Goal: Transaction & Acquisition: Purchase product/service

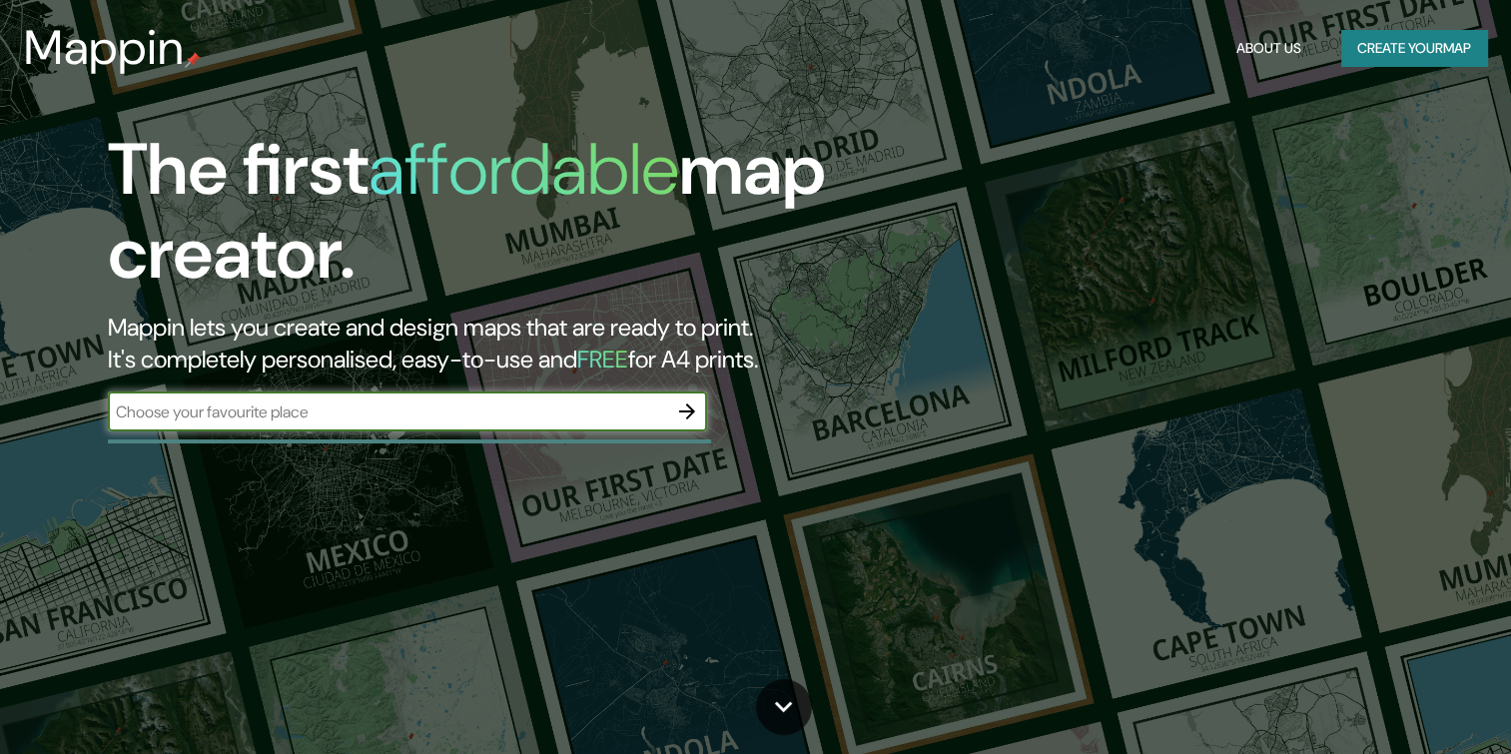
click at [519, 401] on input "text" at bounding box center [387, 411] width 559 height 23
type input "san juan"
click at [686, 404] on icon "button" at bounding box center [687, 411] width 16 height 16
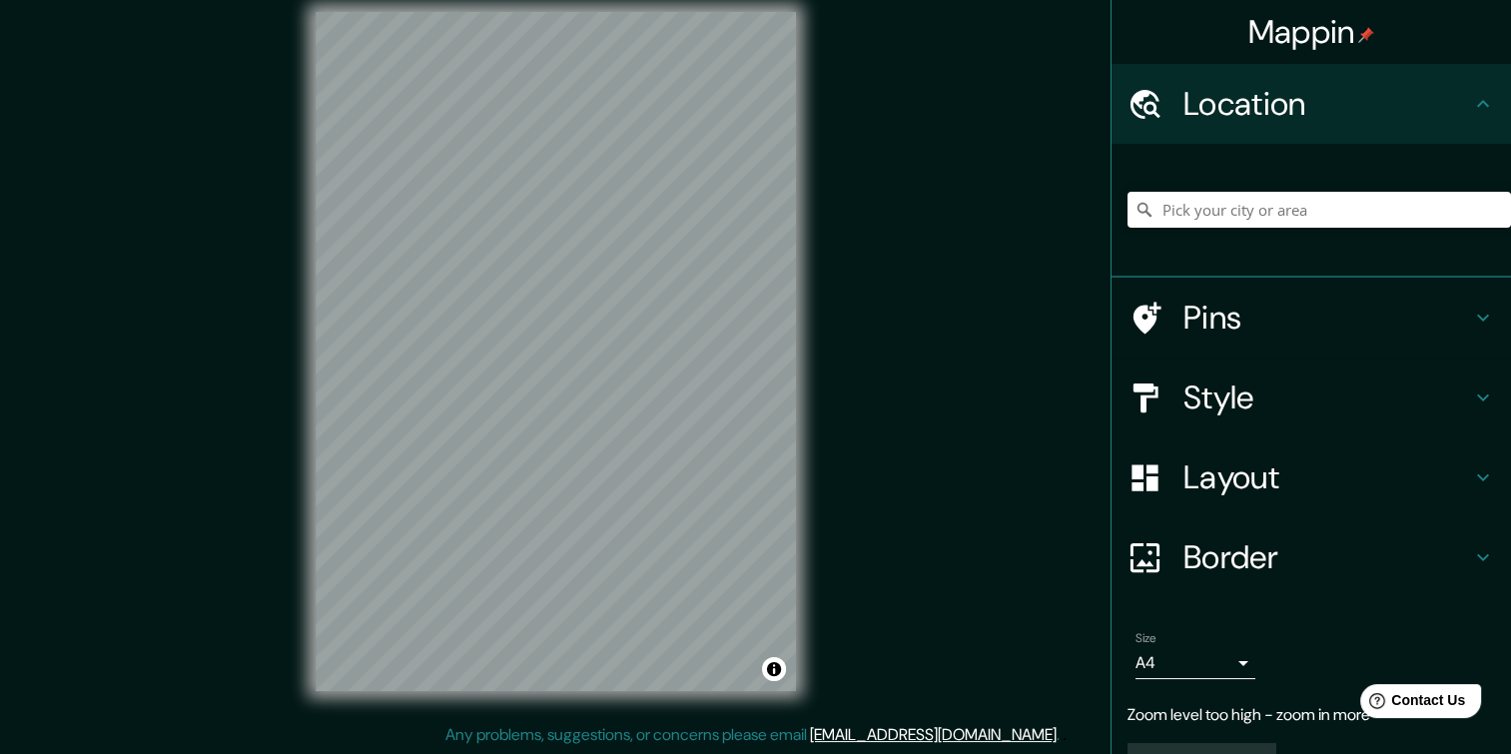
scroll to position [20, 0]
click at [1219, 660] on body "Mappin Location Pins Style Layout Border Choose a border. Hint : you can make l…" at bounding box center [755, 357] width 1511 height 754
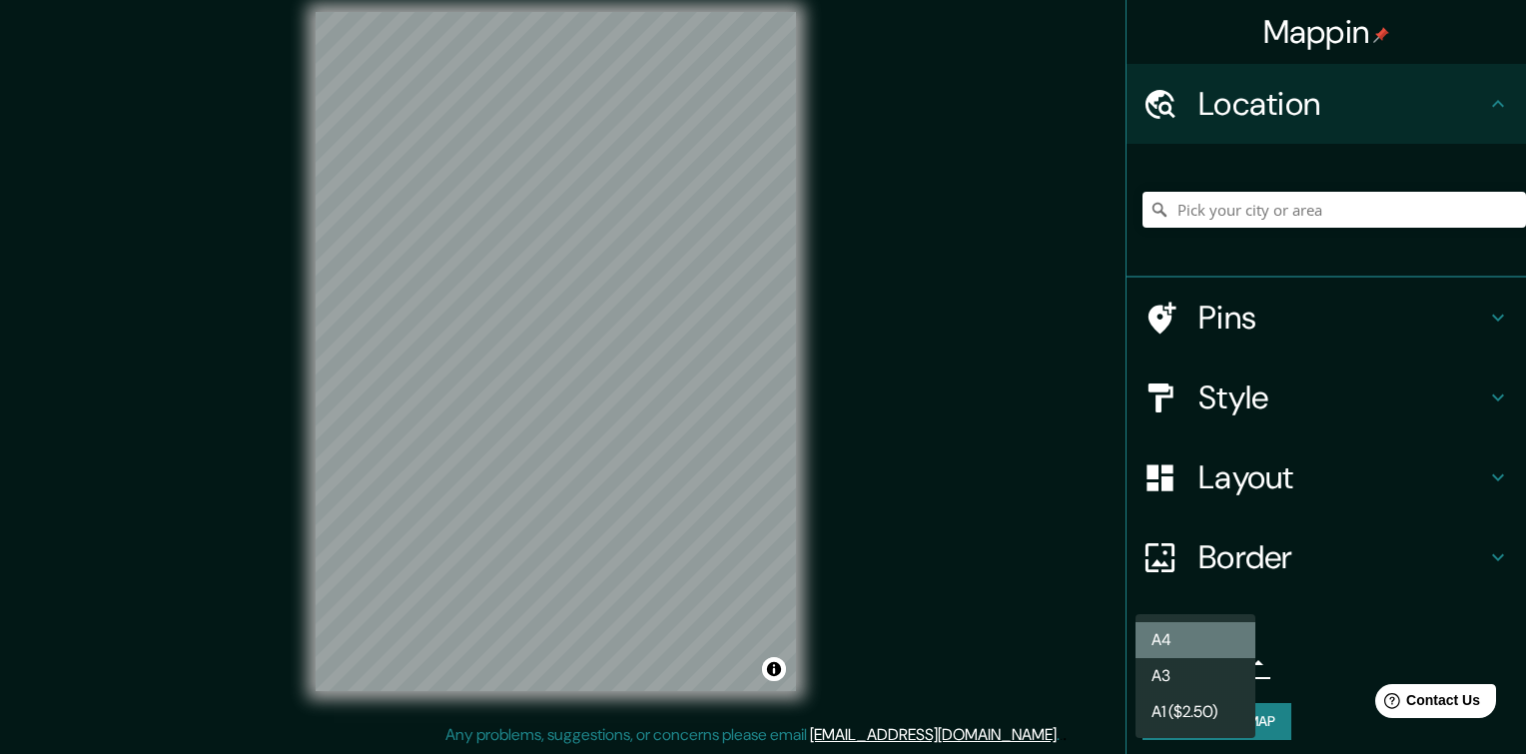
drag, startPoint x: 1225, startPoint y: 633, endPoint x: 1224, endPoint y: 647, distance: 14.0
click at [1224, 647] on li "A4" at bounding box center [1196, 640] width 120 height 36
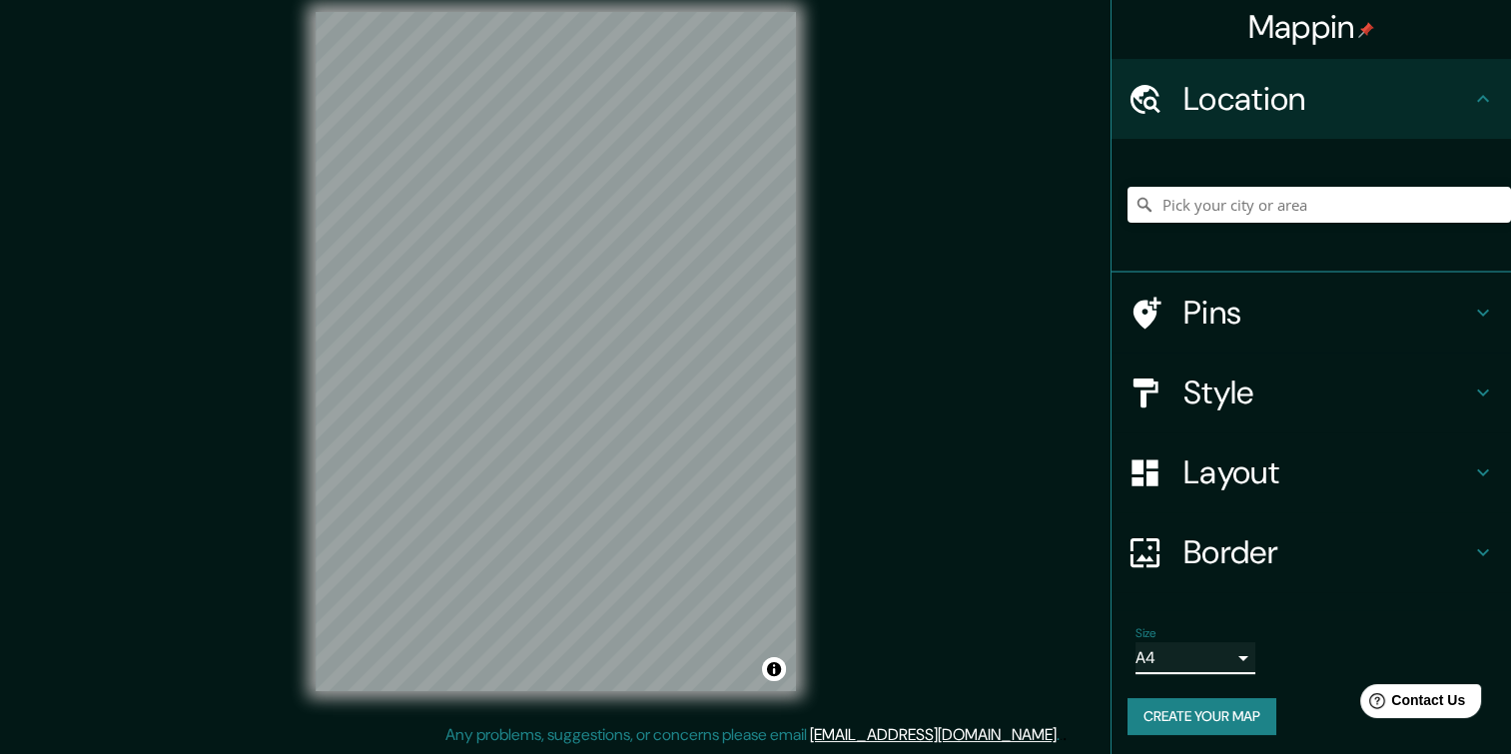
scroll to position [8, 0]
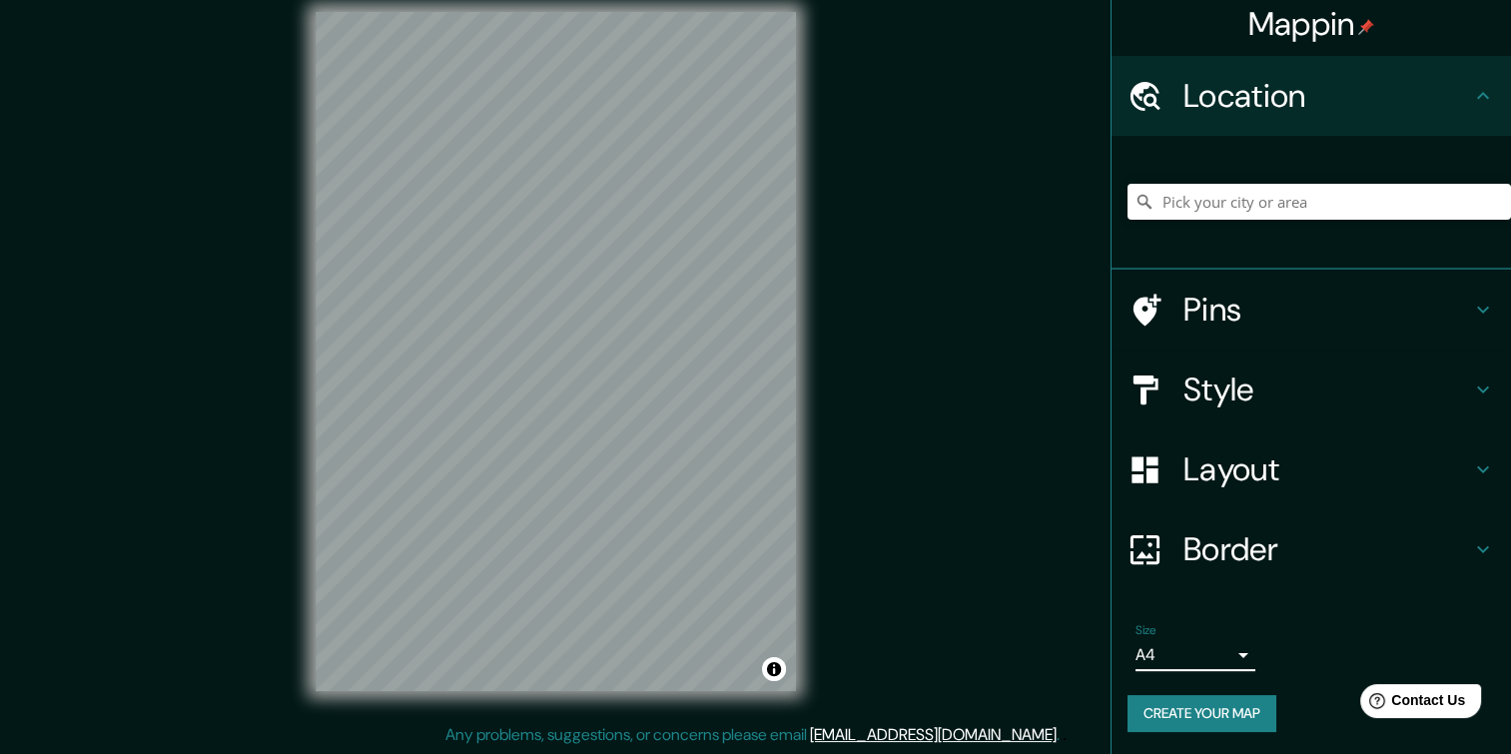
click at [1406, 467] on h4 "Layout" at bounding box center [1328, 469] width 288 height 40
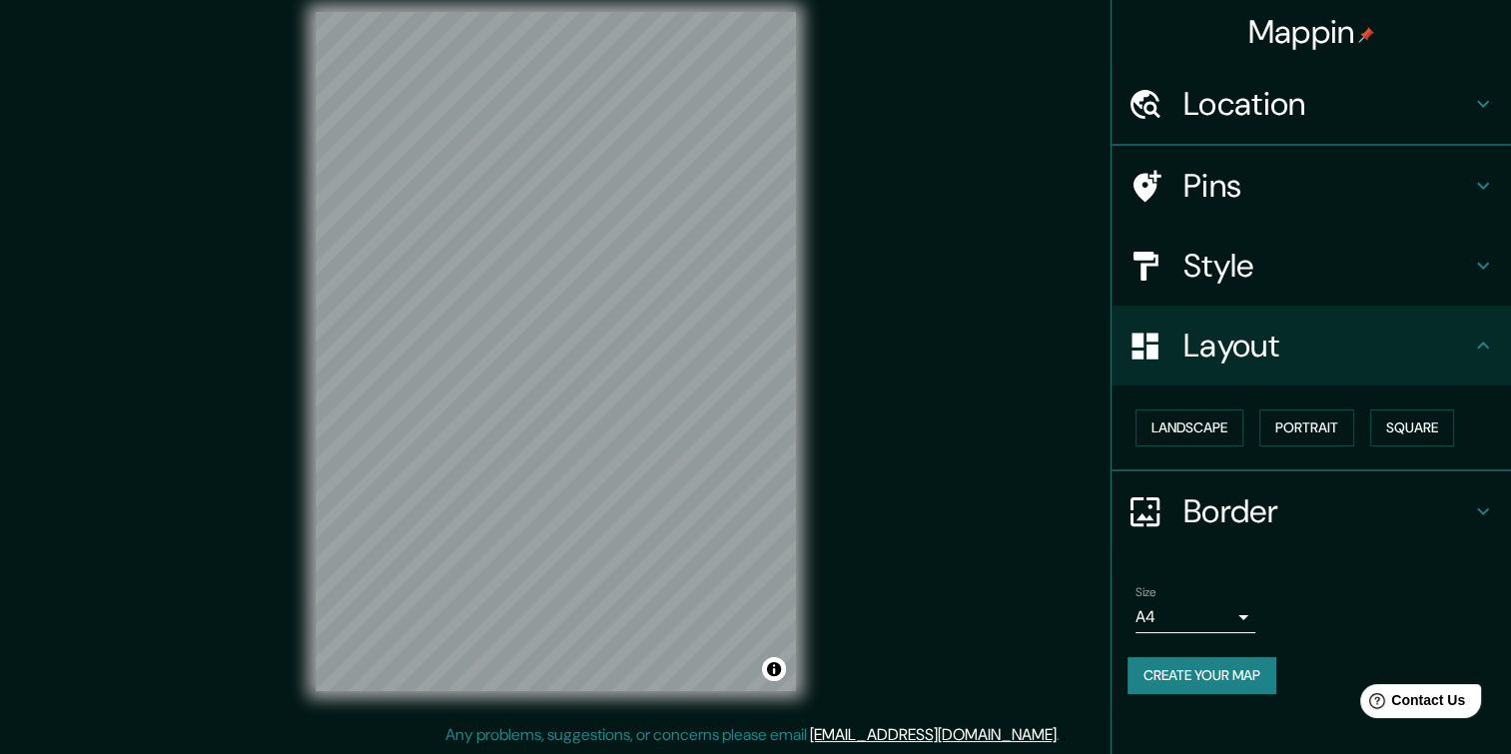
scroll to position [0, 0]
click at [1466, 359] on h4 "Layout" at bounding box center [1328, 346] width 288 height 40
click at [1240, 425] on button "Landscape" at bounding box center [1190, 427] width 108 height 37
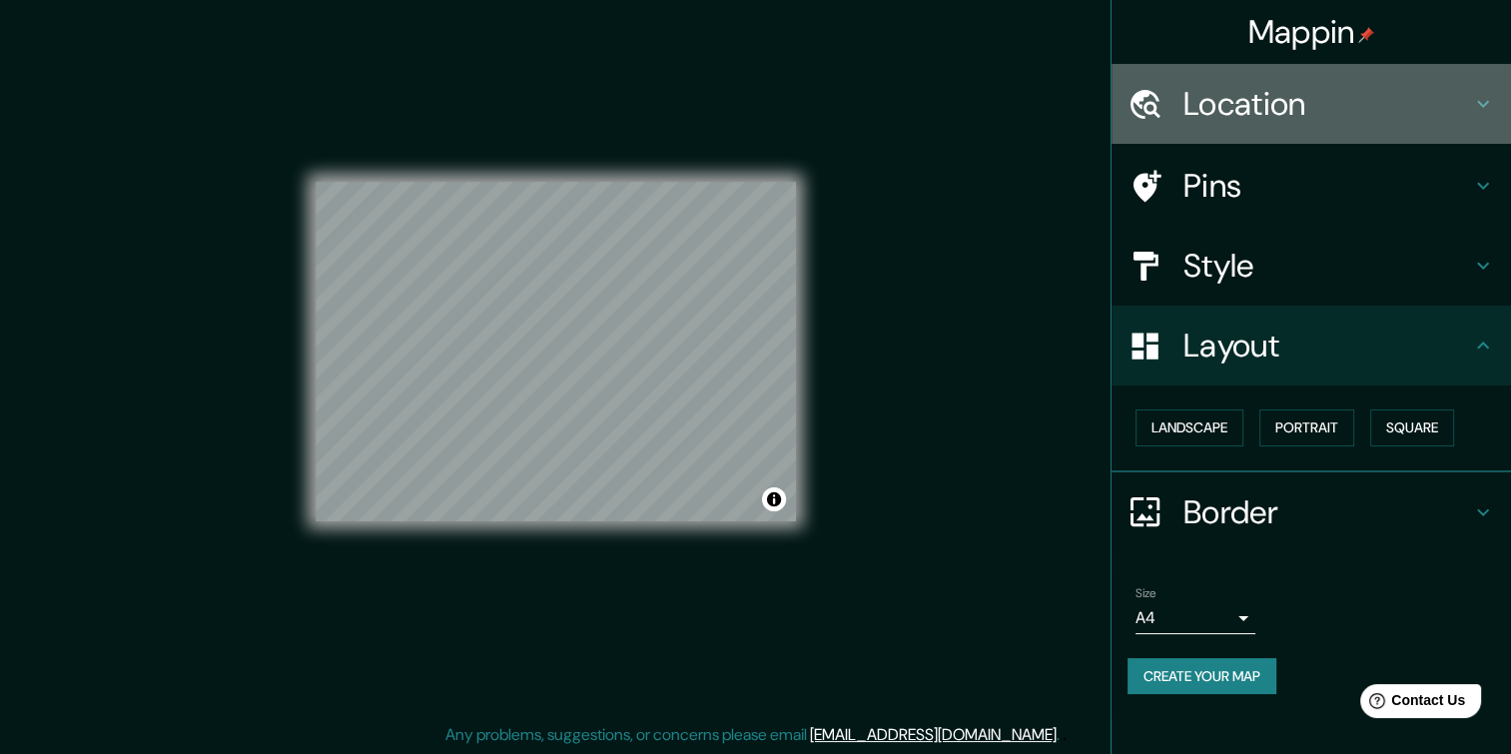
click at [1319, 102] on h4 "Location" at bounding box center [1328, 104] width 288 height 40
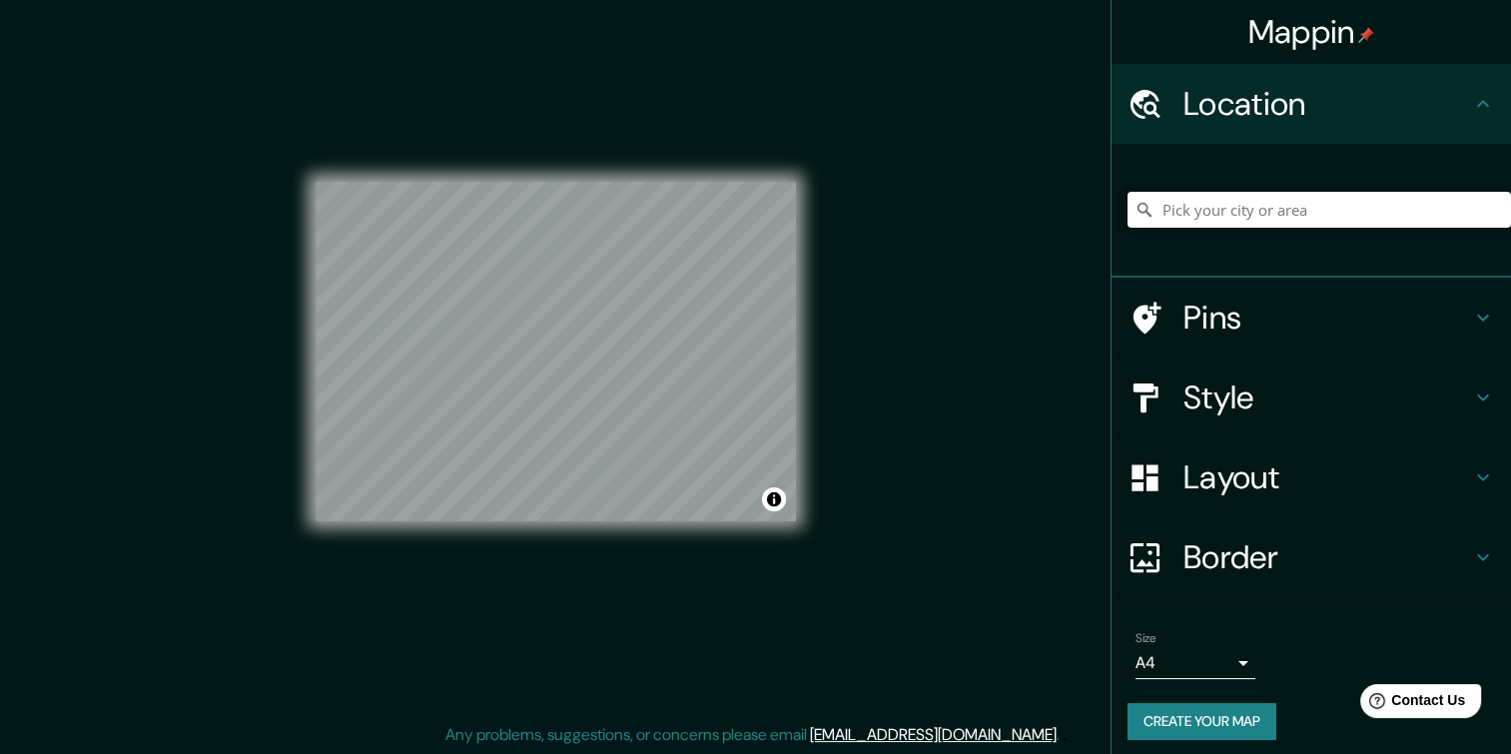
click at [1274, 215] on input "Pick your city or area" at bounding box center [1320, 210] width 384 height 36
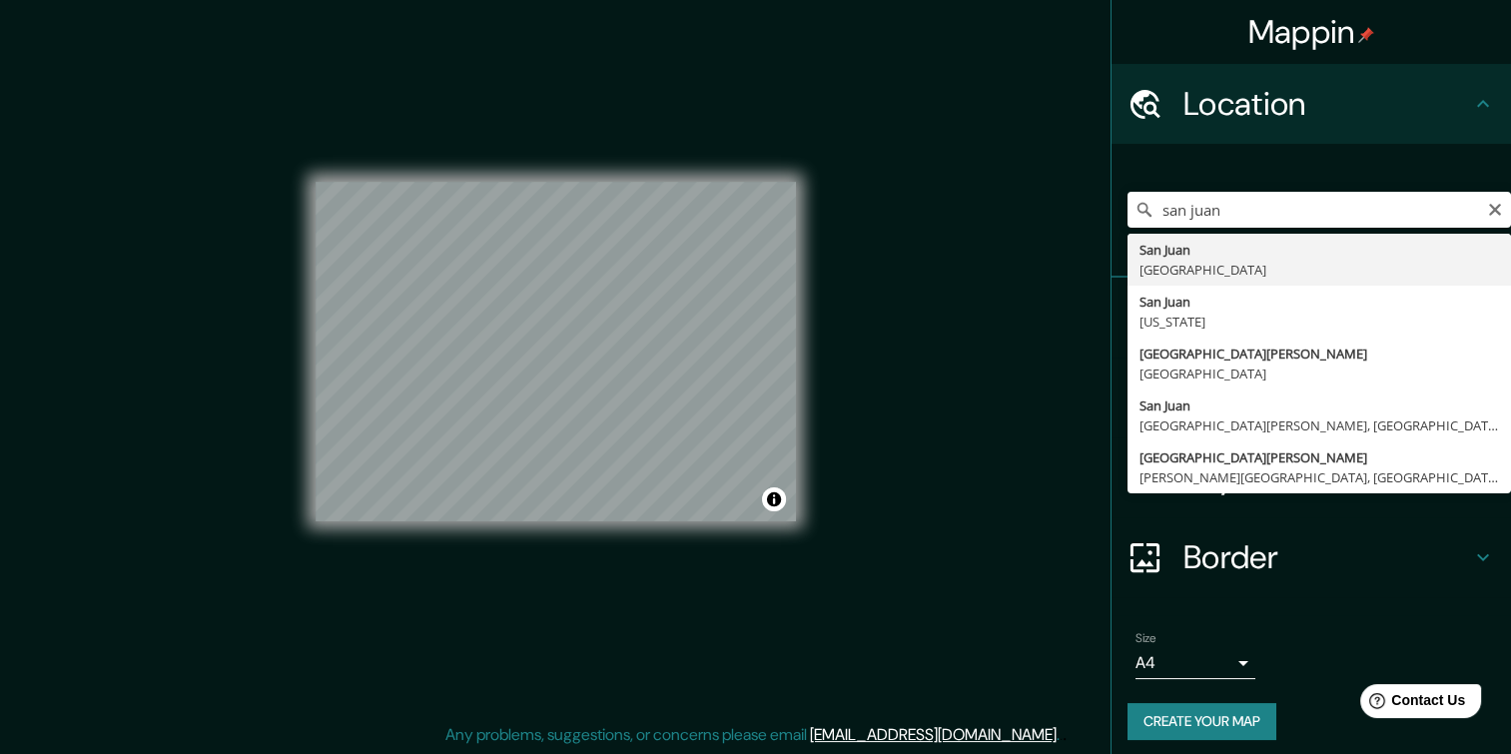
type input "[GEOGRAPHIC_DATA][PERSON_NAME], [GEOGRAPHIC_DATA]"
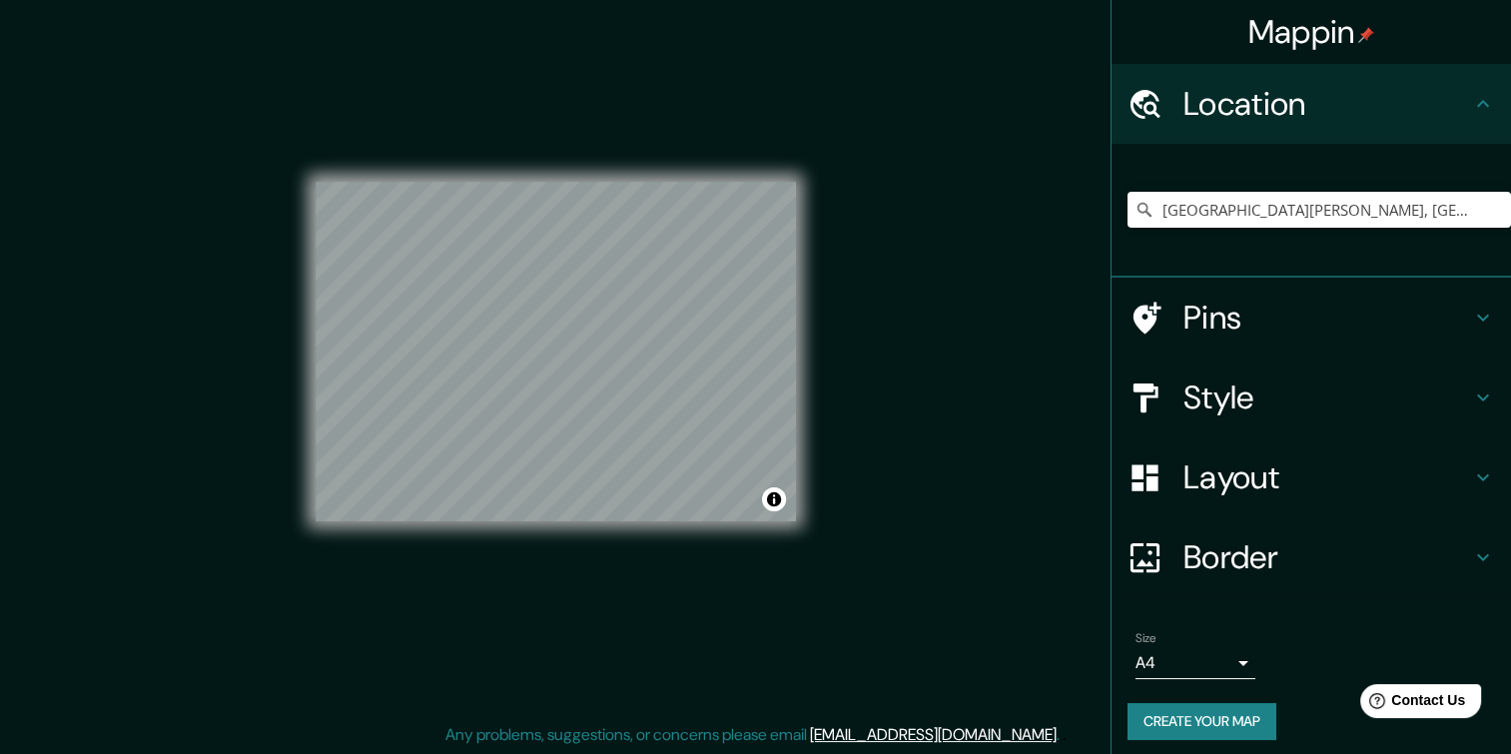
click at [1231, 727] on button "Create your map" at bounding box center [1202, 721] width 149 height 37
click at [1381, 96] on h4 "Location" at bounding box center [1328, 104] width 288 height 40
click at [1394, 324] on h4 "Pins" at bounding box center [1328, 318] width 288 height 40
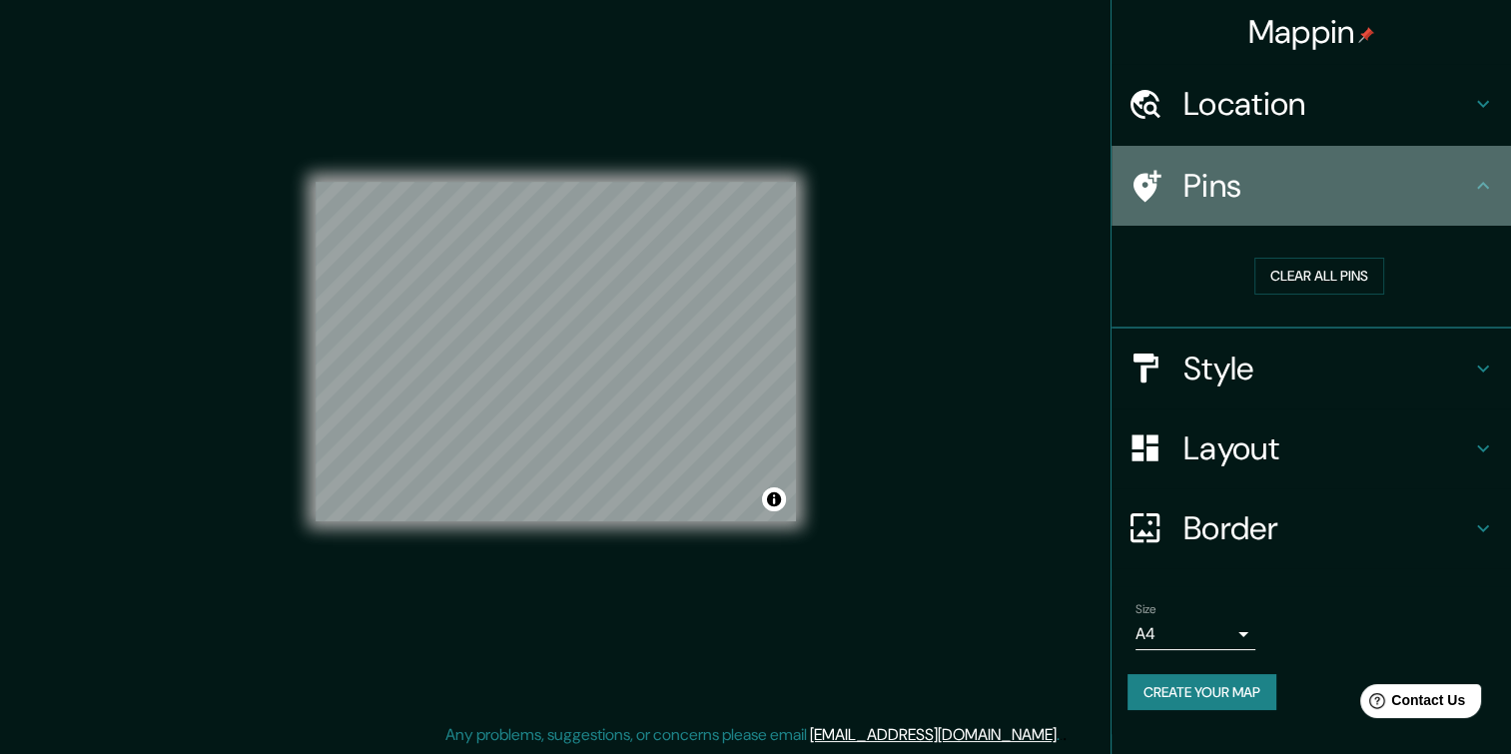
click at [1471, 190] on icon at bounding box center [1483, 186] width 24 height 24
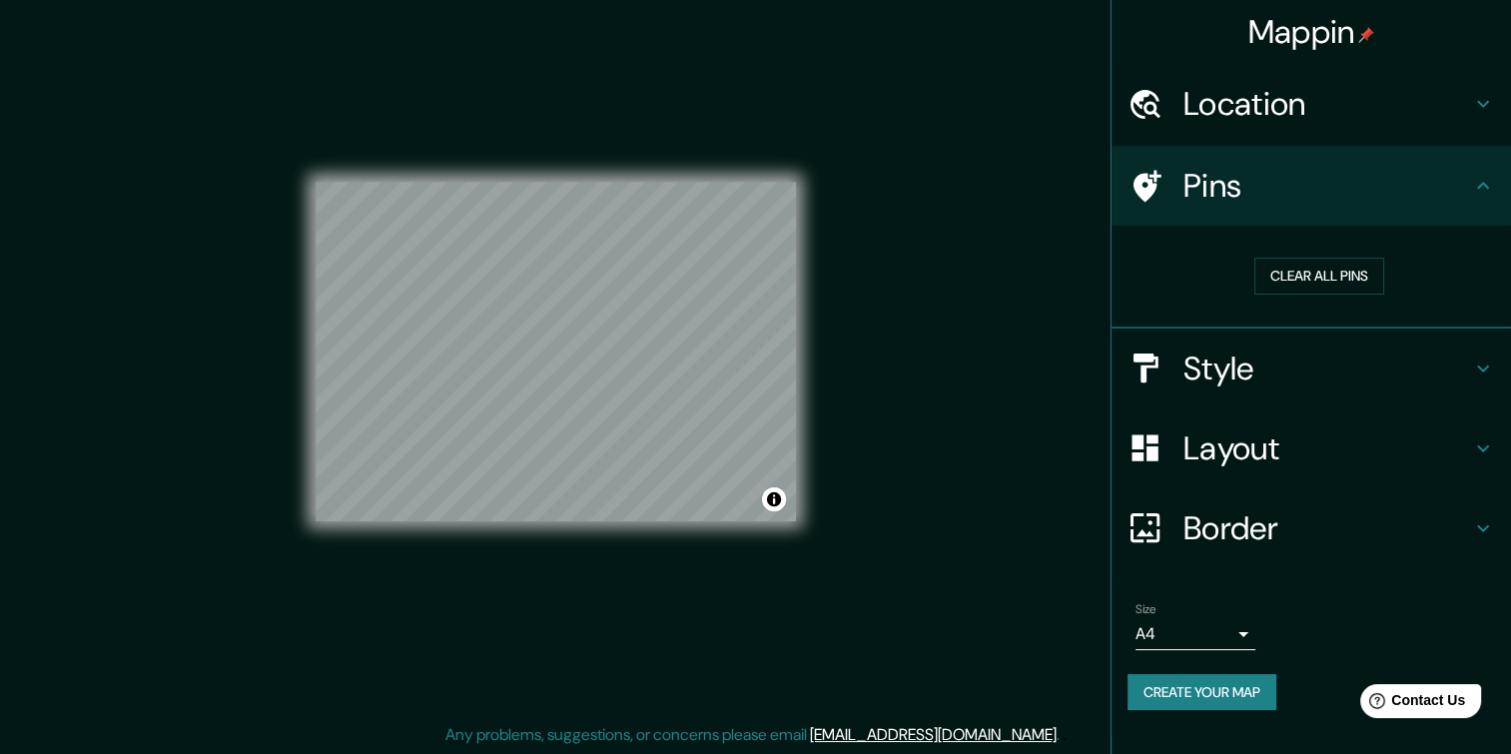
click at [1490, 352] on div "Style" at bounding box center [1311, 369] width 399 height 80
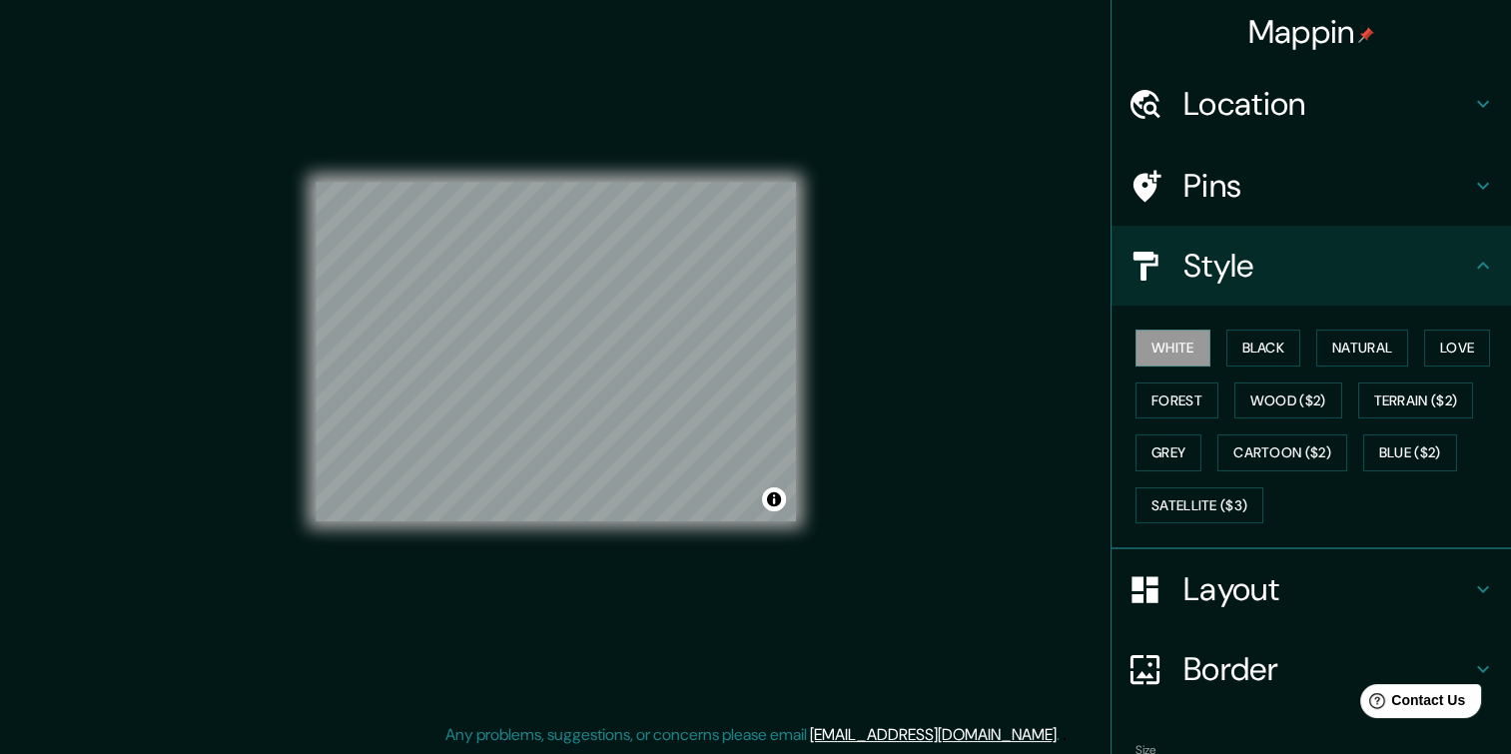
click at [1471, 272] on icon at bounding box center [1483, 266] width 24 height 24
click at [1380, 575] on h4 "Layout" at bounding box center [1328, 589] width 288 height 40
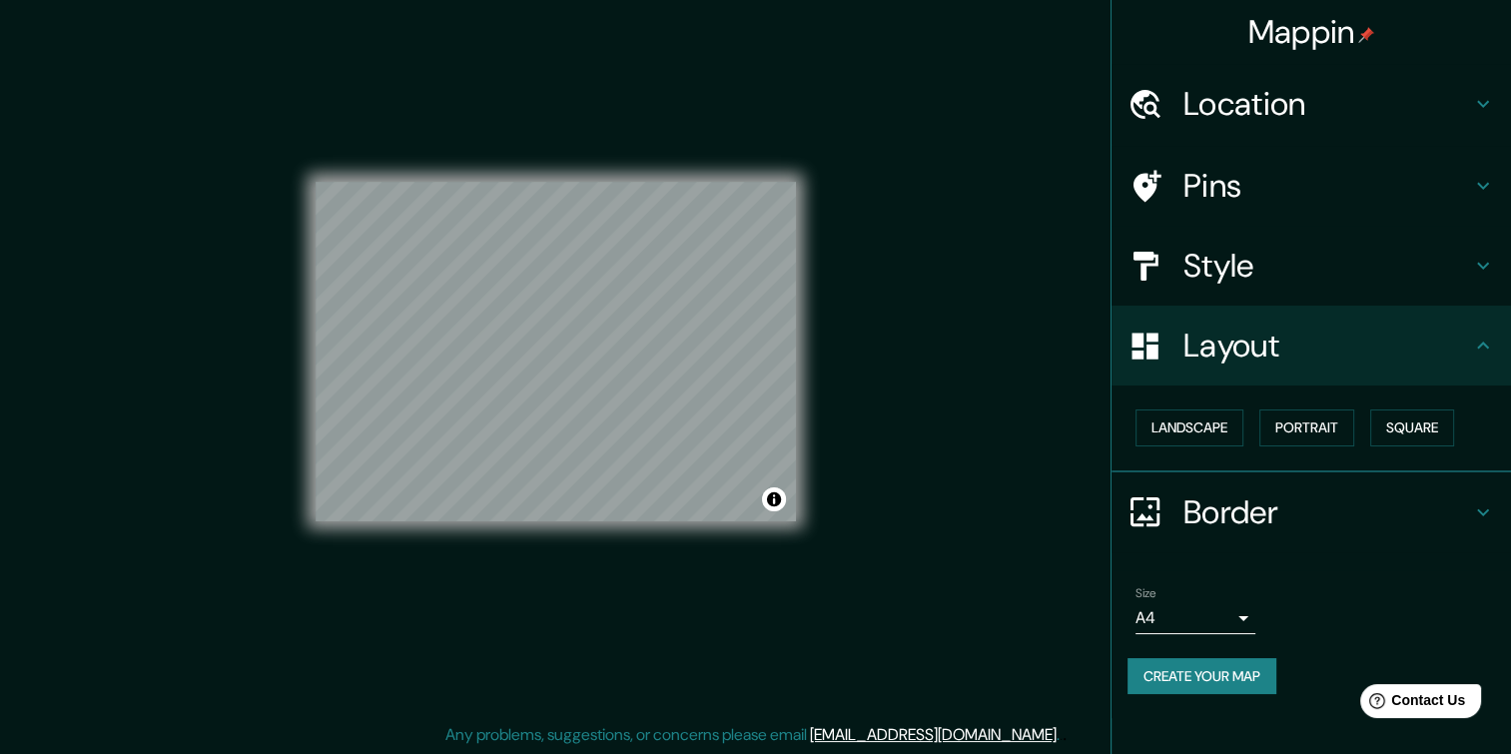
click at [1404, 332] on h4 "Layout" at bounding box center [1328, 346] width 288 height 40
click at [1498, 498] on div "Border" at bounding box center [1311, 512] width 399 height 80
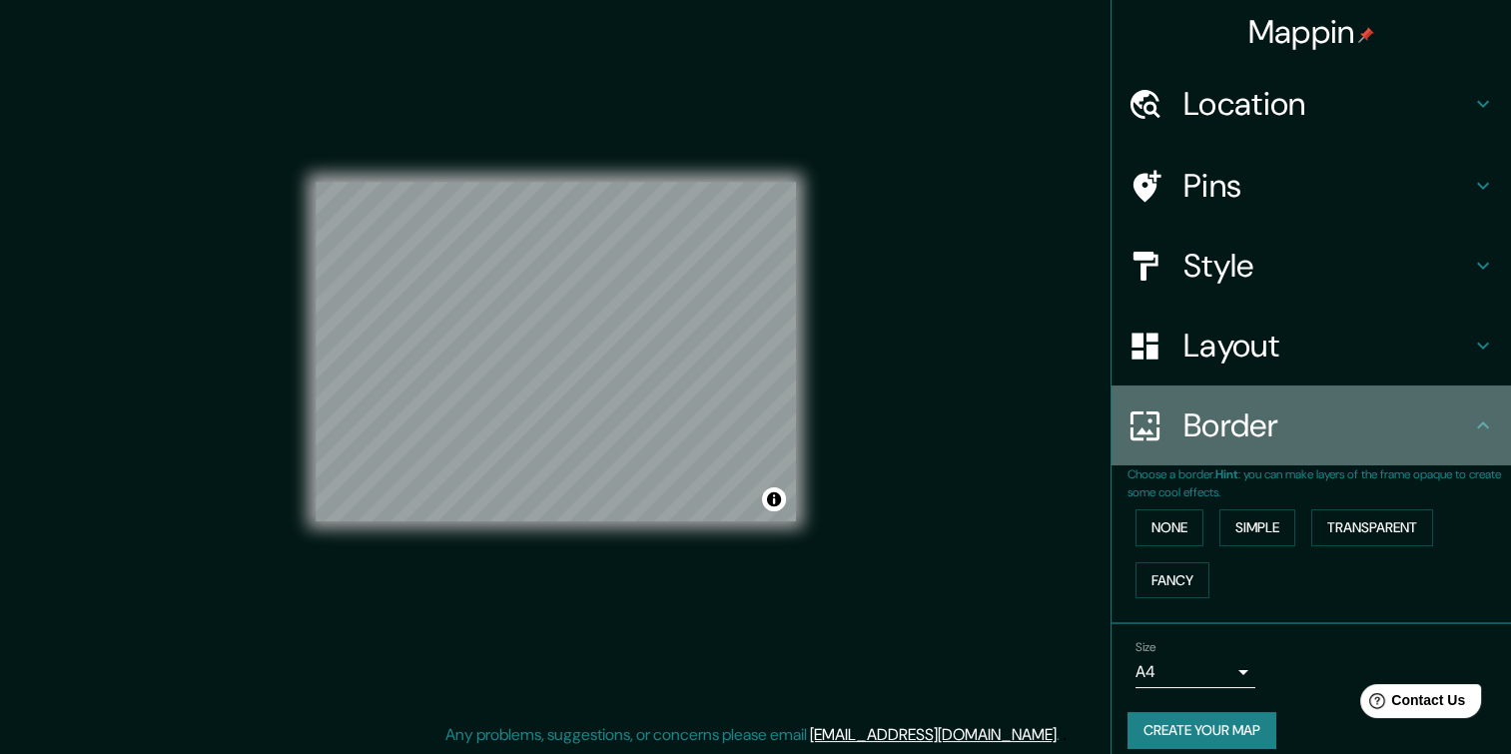
click at [1481, 438] on div "Border" at bounding box center [1311, 426] width 399 height 80
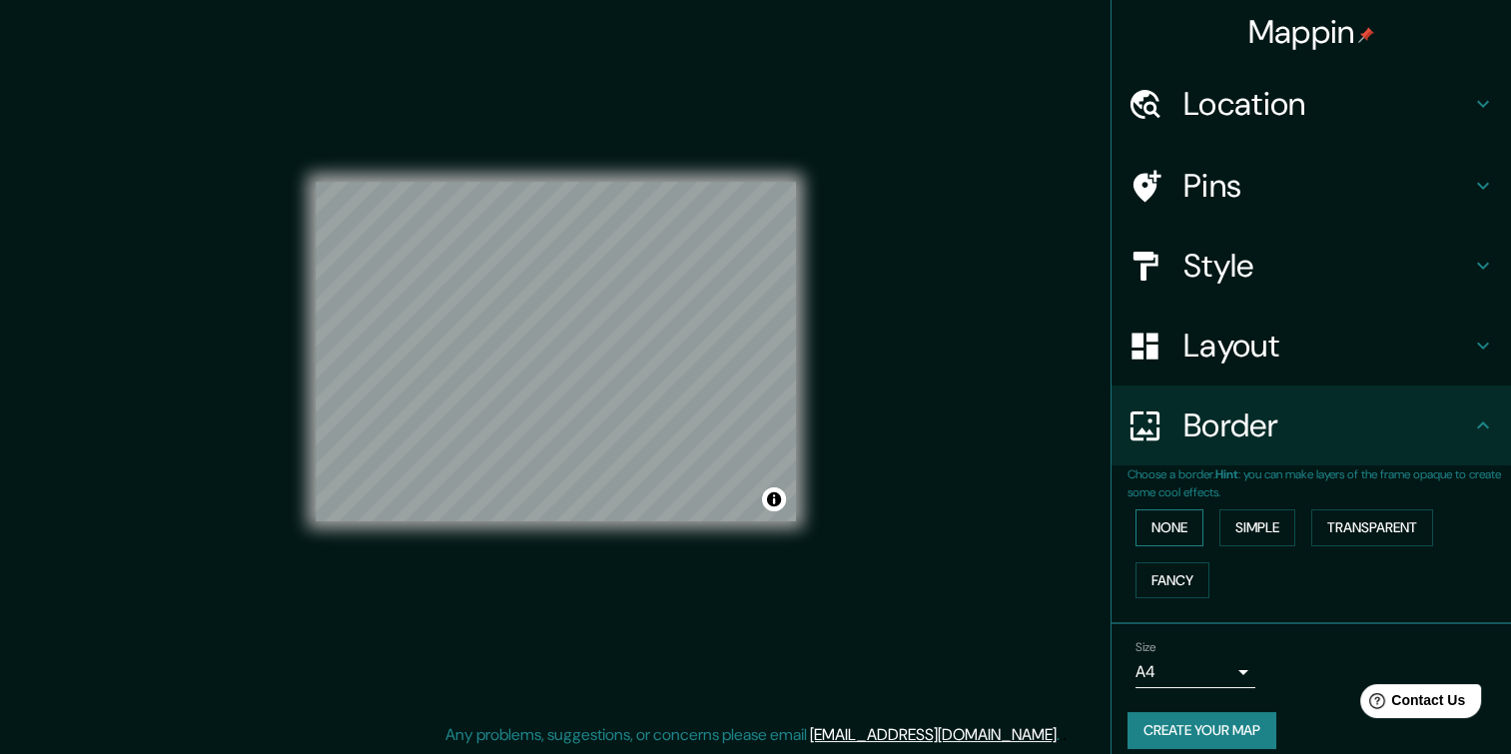
click at [1171, 516] on button "None" at bounding box center [1170, 527] width 68 height 37
click at [1210, 727] on button "Create your map" at bounding box center [1202, 730] width 149 height 37
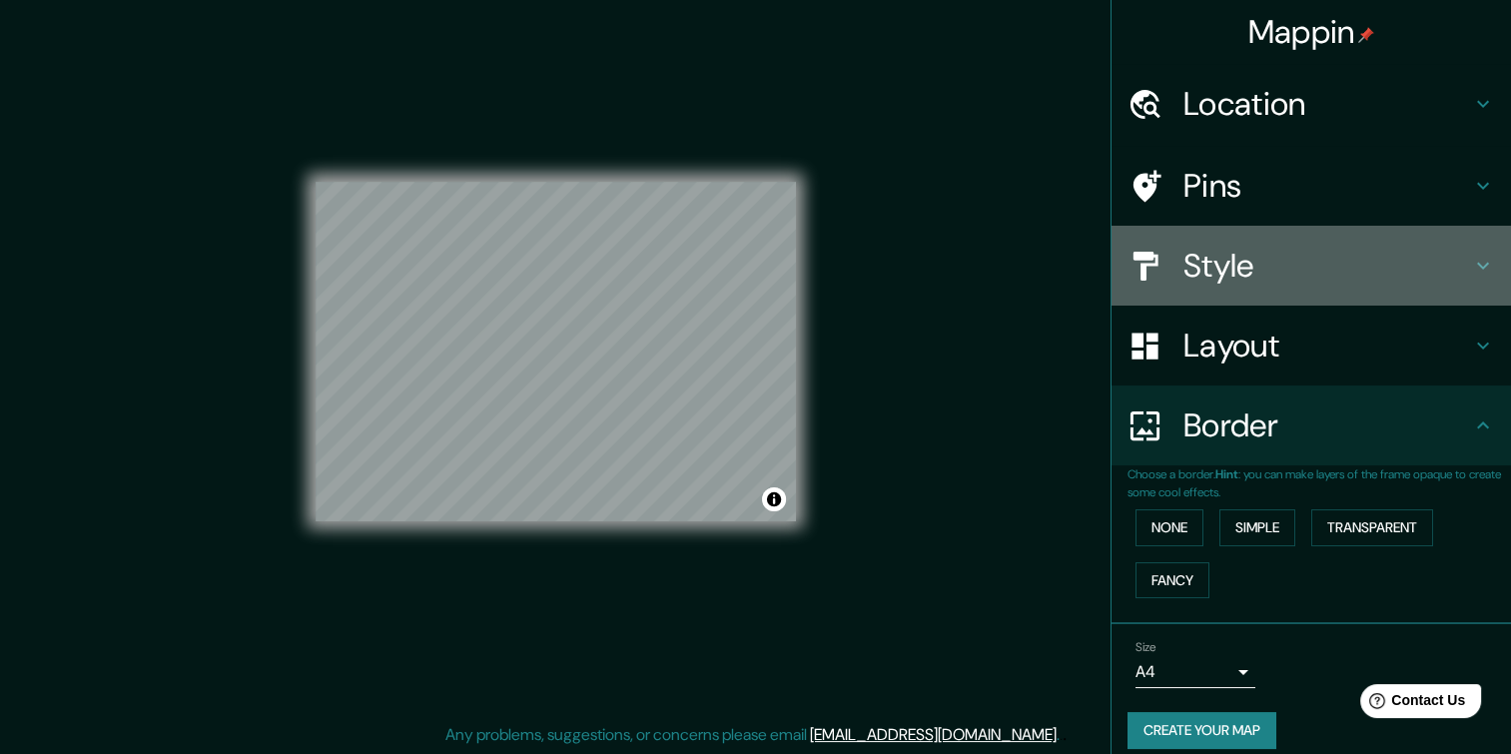
click at [1310, 277] on h4 "Style" at bounding box center [1328, 266] width 288 height 40
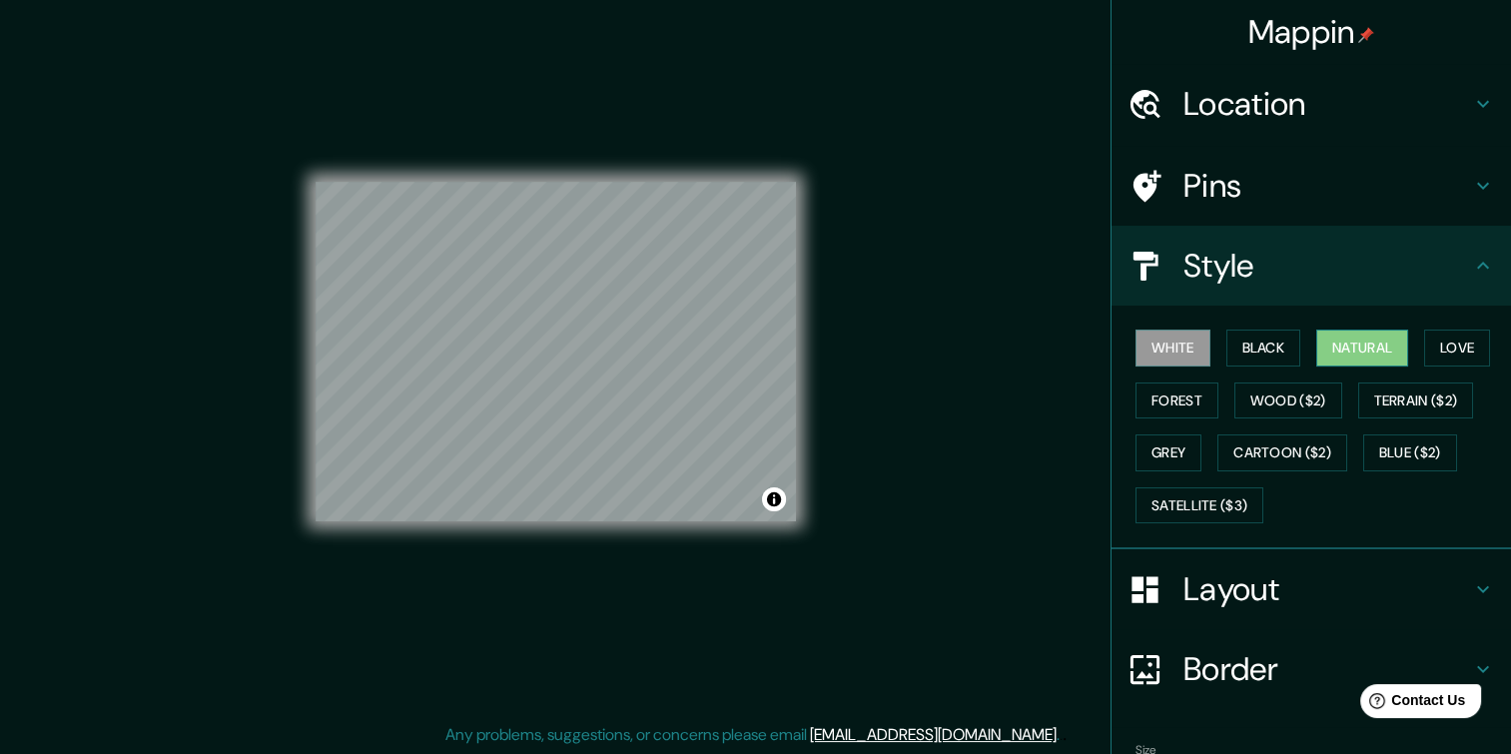
click at [1357, 359] on button "Natural" at bounding box center [1362, 348] width 92 height 37
click at [899, 356] on div "Mappin Location [GEOGRAPHIC_DATA][PERSON_NAME], [GEOGRAPHIC_DATA] Pins Style Wh…" at bounding box center [755, 367] width 1511 height 775
click at [1179, 346] on button "White" at bounding box center [1173, 348] width 75 height 37
click at [585, 368] on div at bounding box center [583, 369] width 16 height 16
click at [1359, 345] on button "Natural" at bounding box center [1362, 348] width 92 height 37
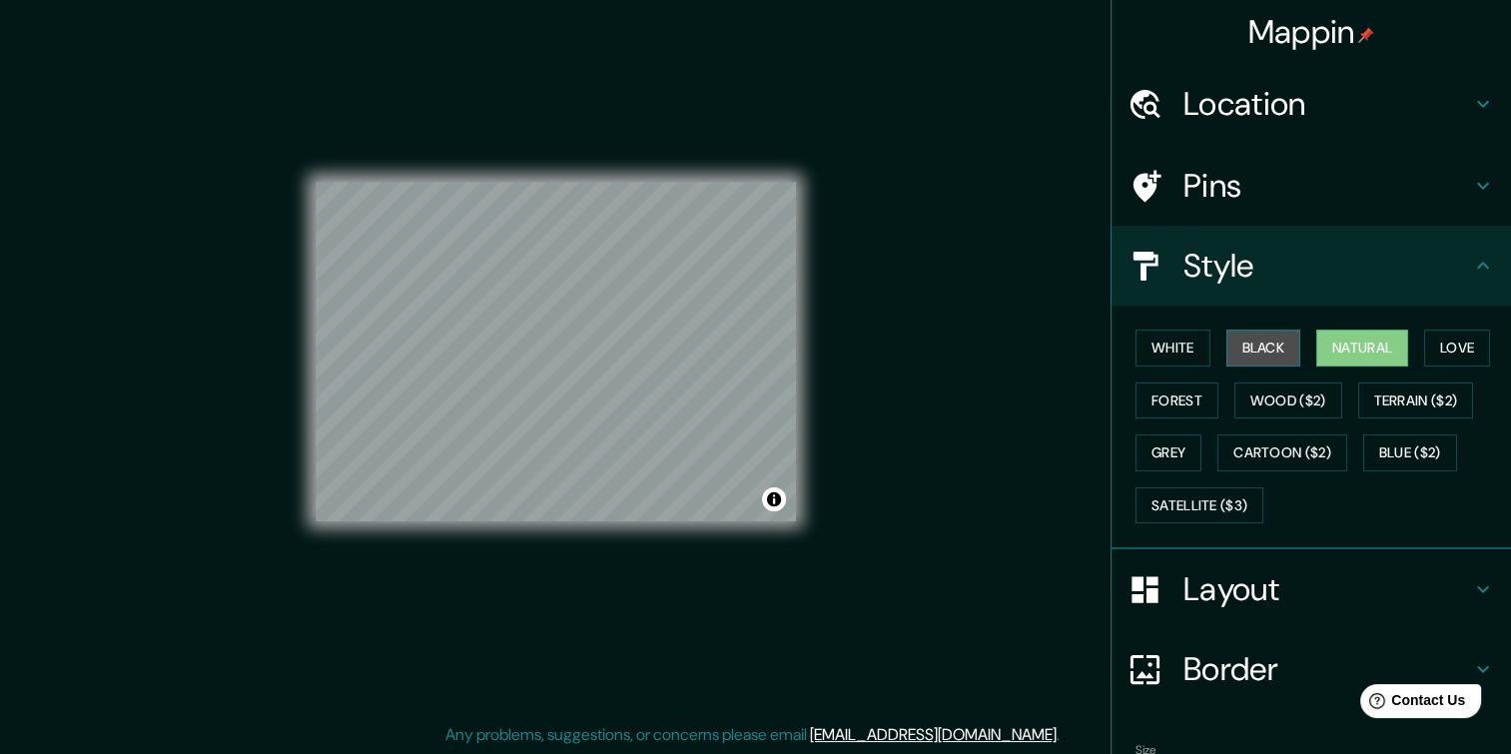
click at [1255, 357] on button "Black" at bounding box center [1263, 348] width 75 height 37
click at [1163, 356] on button "White" at bounding box center [1173, 348] width 75 height 37
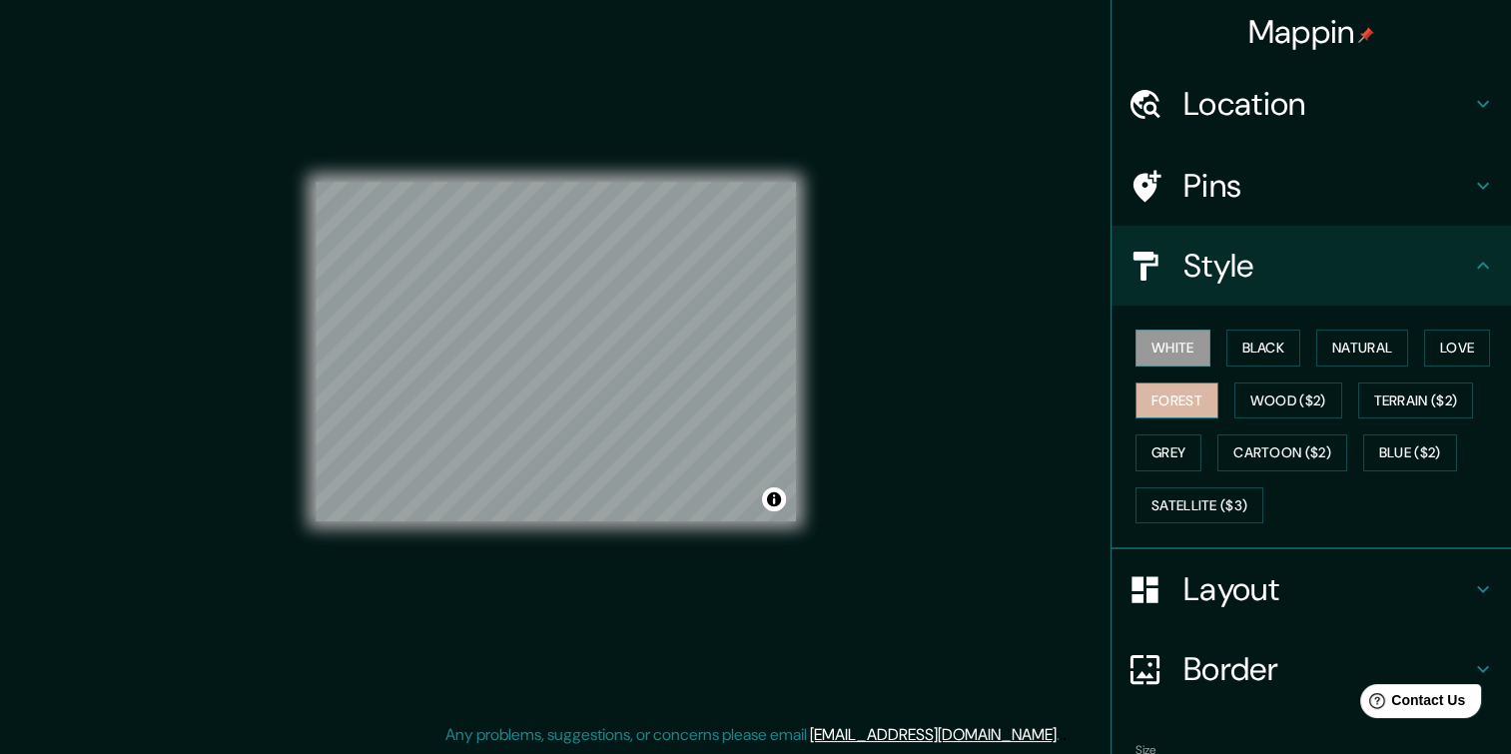
click at [1181, 405] on button "Forest" at bounding box center [1177, 401] width 83 height 37
click at [1455, 353] on button "Love" at bounding box center [1457, 348] width 66 height 37
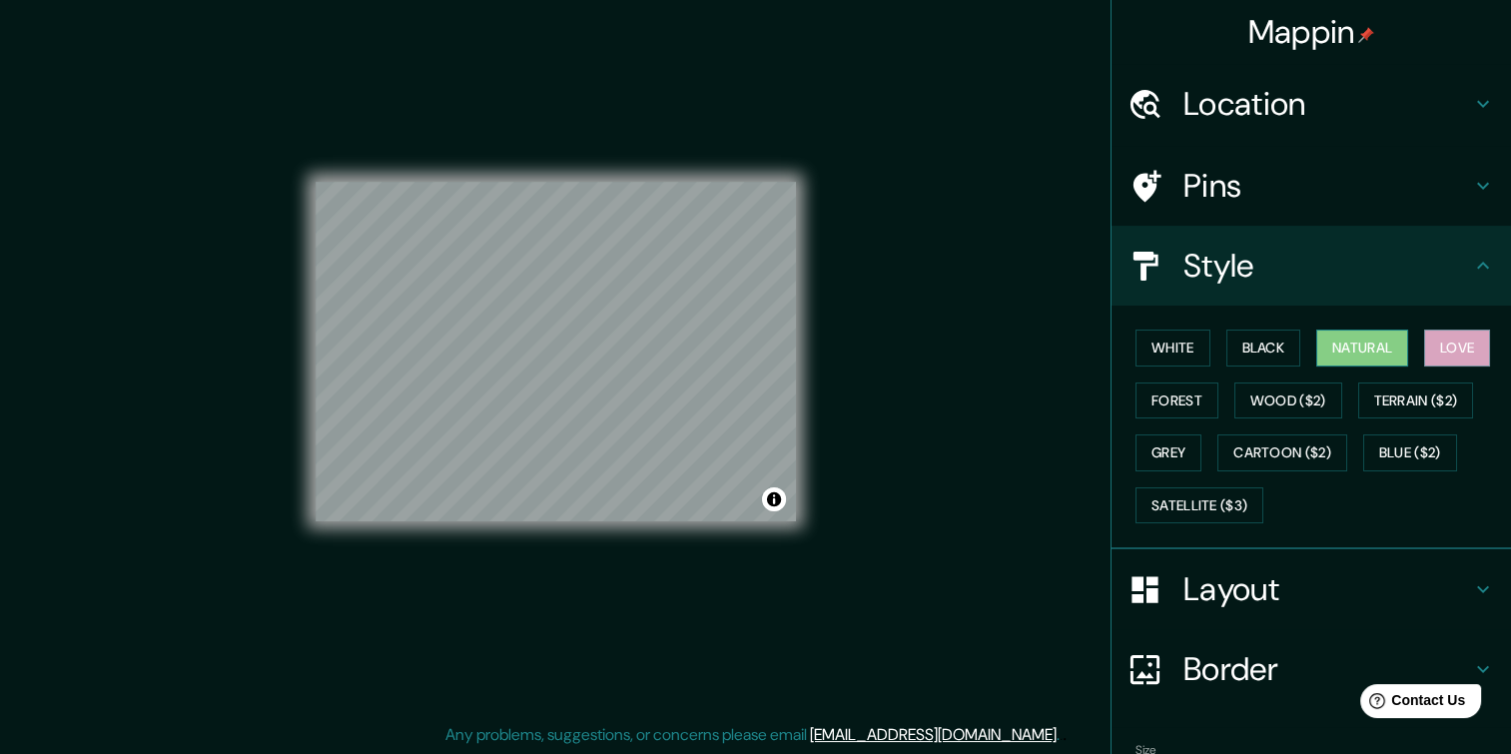
click at [1374, 348] on button "Natural" at bounding box center [1362, 348] width 92 height 37
click at [1270, 343] on button "Black" at bounding box center [1263, 348] width 75 height 37
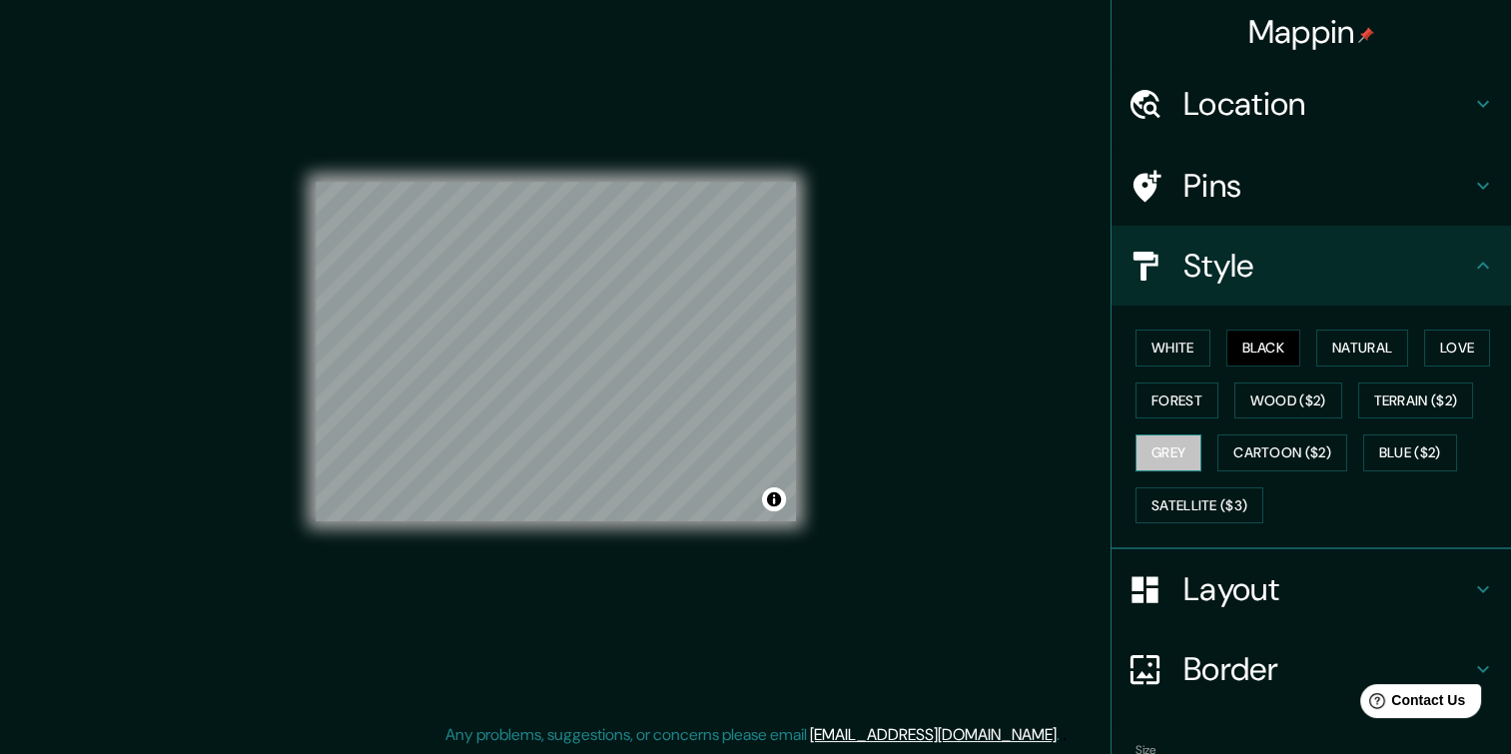
click at [1159, 439] on button "Grey" at bounding box center [1169, 452] width 66 height 37
click at [1179, 354] on button "White" at bounding box center [1173, 348] width 75 height 37
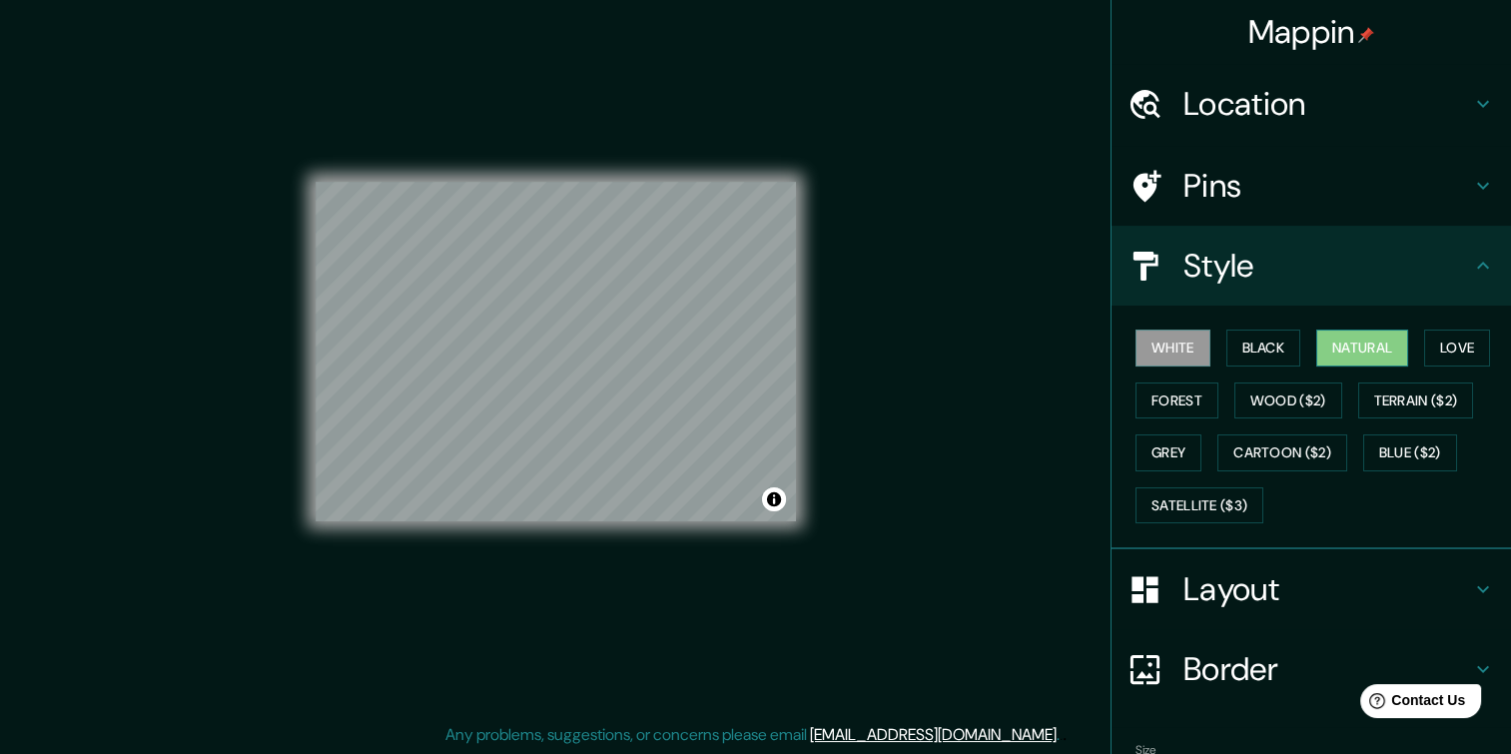
click at [1355, 357] on button "Natural" at bounding box center [1362, 348] width 92 height 37
click at [1171, 354] on button "White" at bounding box center [1173, 348] width 75 height 37
click at [735, 378] on div at bounding box center [743, 375] width 16 height 16
click at [735, 370] on div at bounding box center [743, 371] width 16 height 16
click at [735, 370] on div at bounding box center [740, 371] width 16 height 16
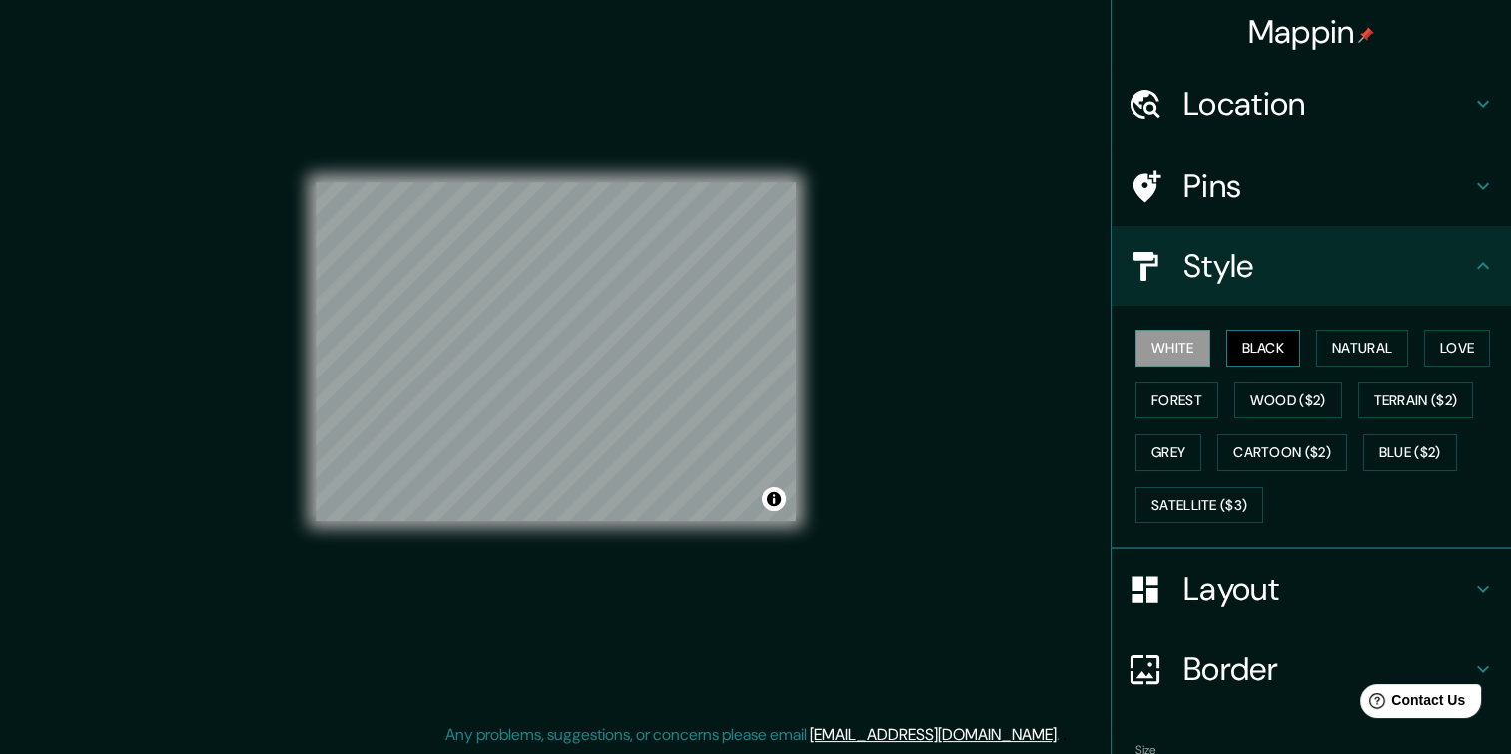
click at [1230, 340] on button "Black" at bounding box center [1263, 348] width 75 height 37
click at [1199, 340] on div "White Black Natural Love Forest Wood ($2) Terrain ($2) Grey Cartoon ($2) Blue (…" at bounding box center [1320, 427] width 384 height 210
click at [1157, 335] on button "White" at bounding box center [1173, 348] width 75 height 37
click at [1234, 342] on button "Black" at bounding box center [1263, 348] width 75 height 37
click at [1207, 349] on div "White Black Natural Love Forest Wood ($2) Terrain ($2) Grey Cartoon ($2) Blue (…" at bounding box center [1320, 427] width 384 height 210
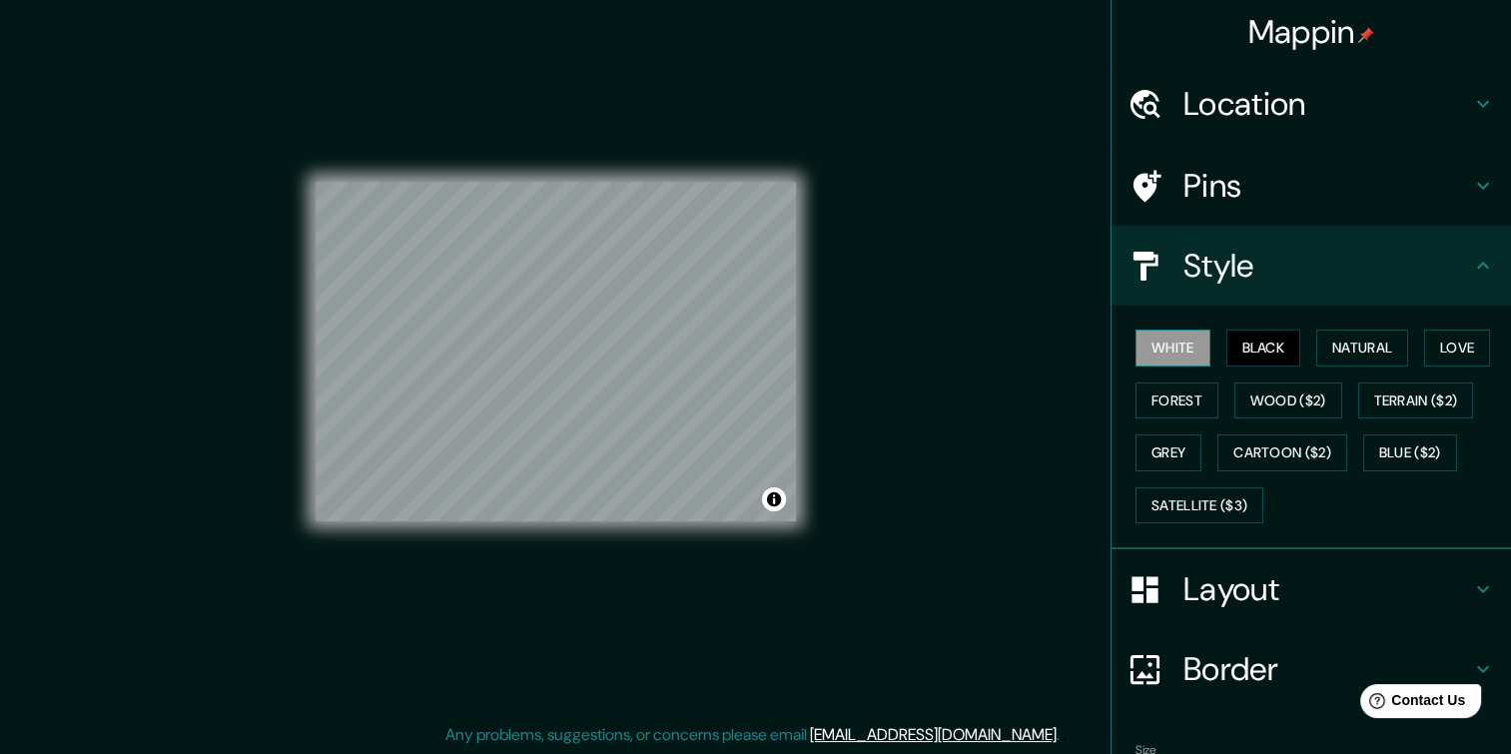
click at [1155, 358] on button "White" at bounding box center [1173, 348] width 75 height 37
